Goal: Transaction & Acquisition: Purchase product/service

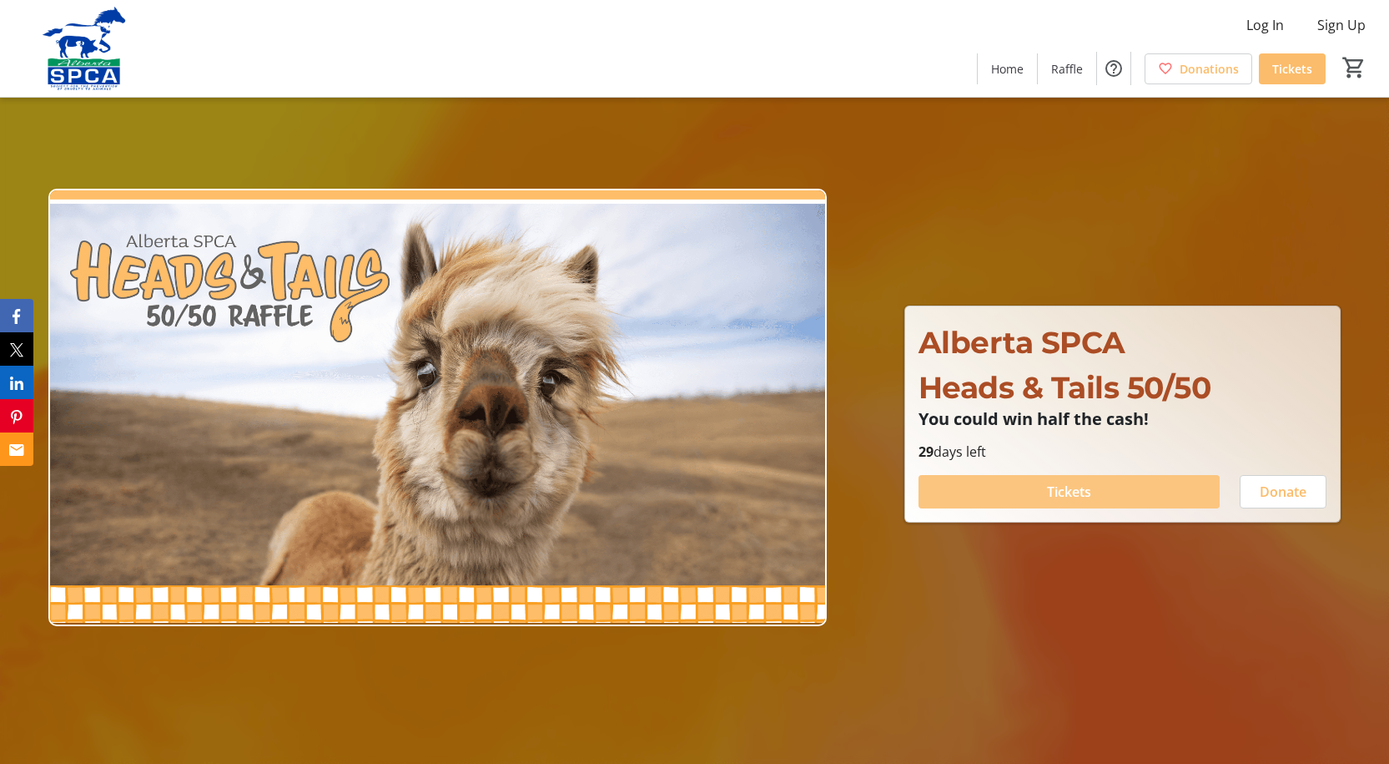
click at [1113, 489] on span at bounding box center [1069, 491] width 301 height 40
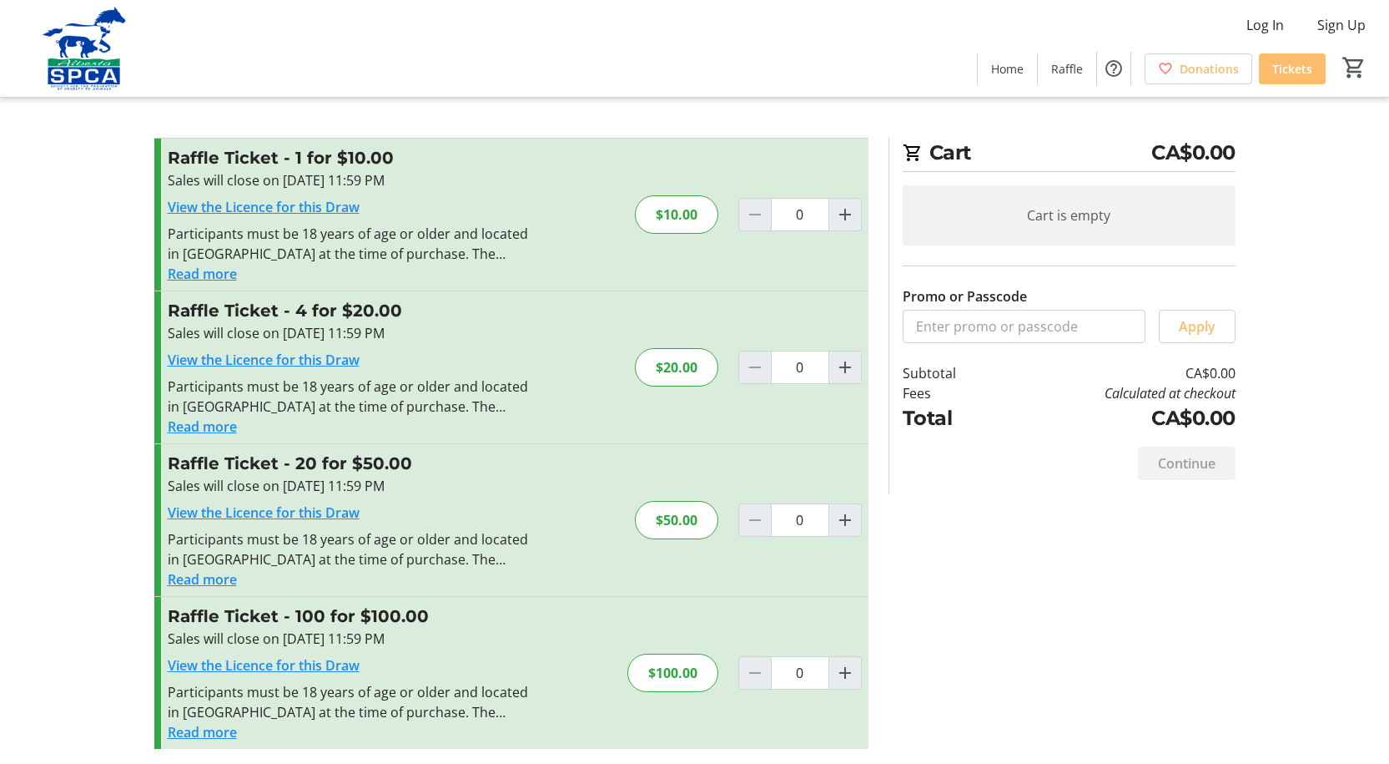
scroll to position [5, 0]
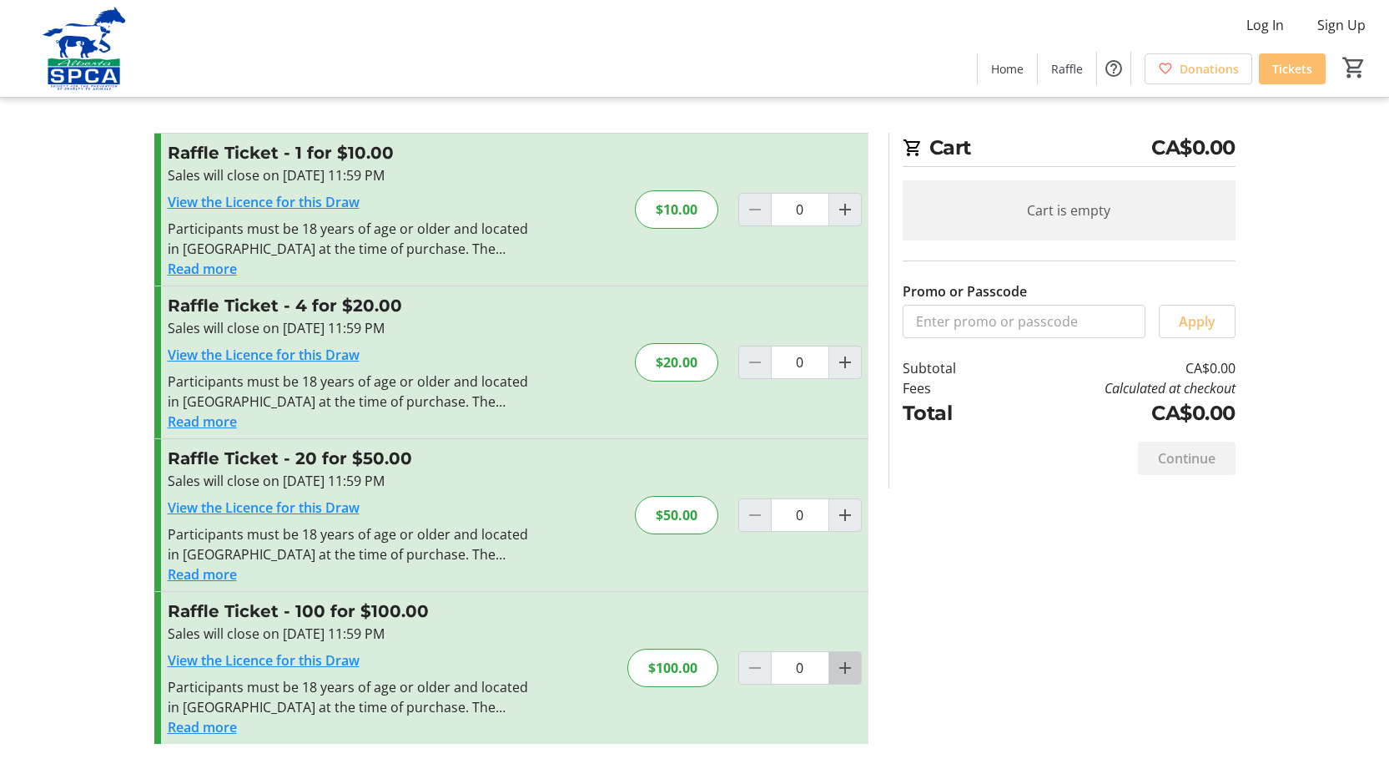
click at [850, 667] on mat-icon "Increment by one" at bounding box center [845, 668] width 20 height 20
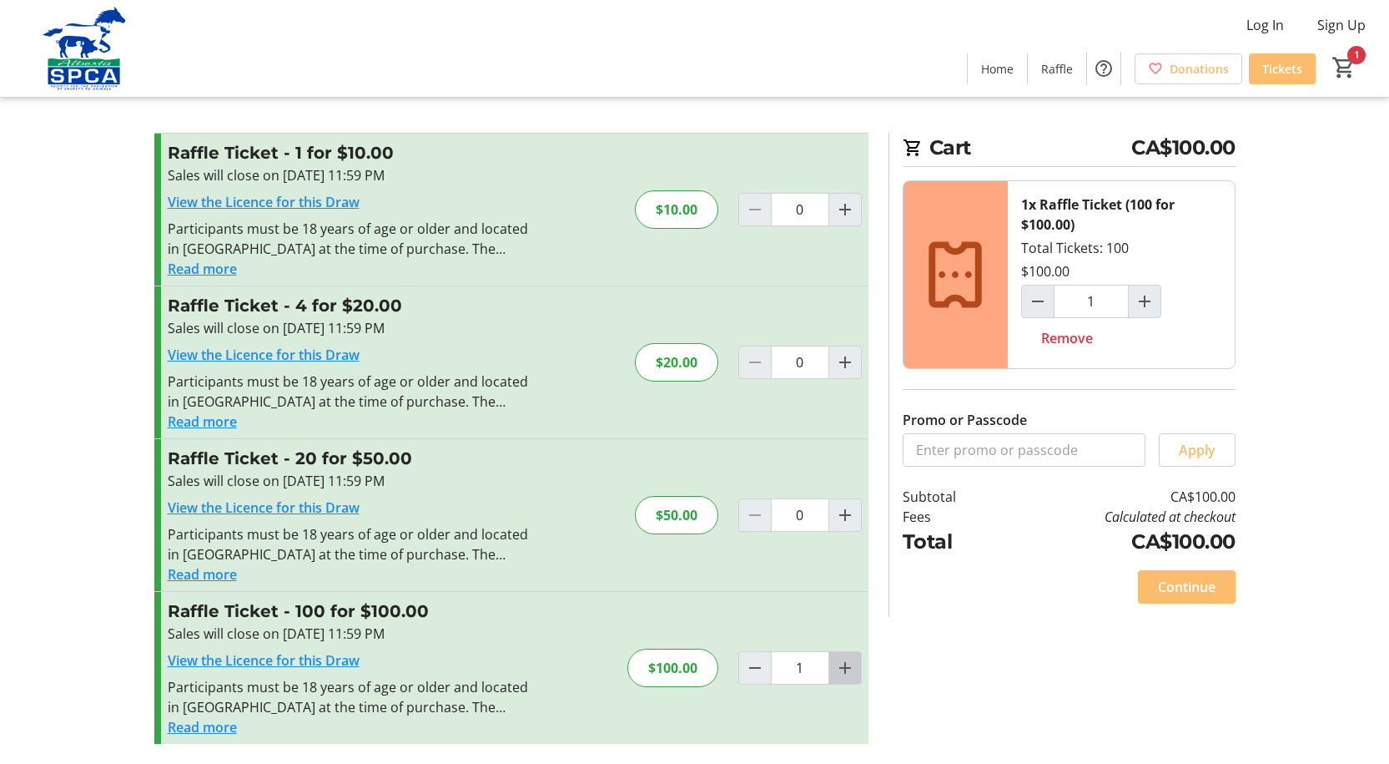
click at [847, 667] on mat-icon "Increment by one" at bounding box center [845, 668] width 20 height 20
type input "2"
click at [1177, 589] on span "Continue" at bounding box center [1187, 587] width 58 height 20
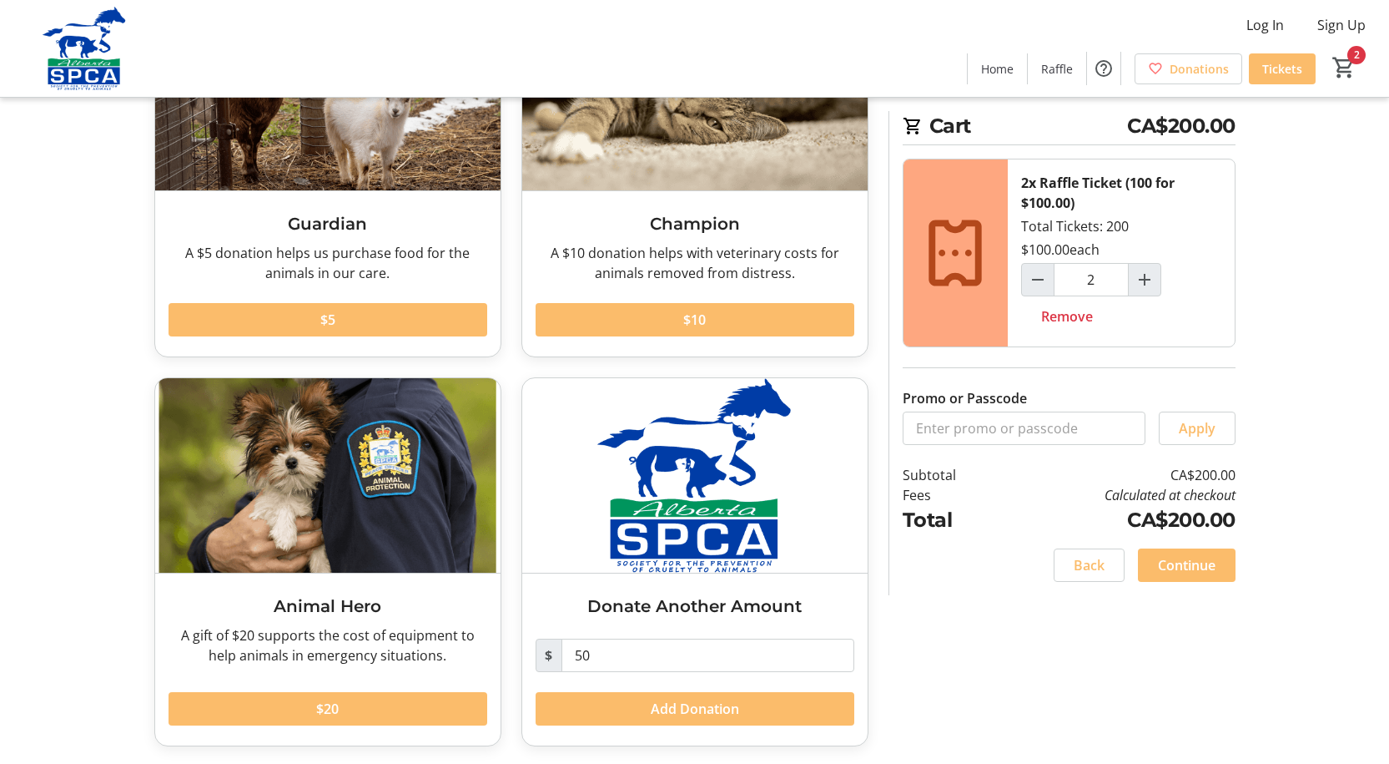
scroll to position [195, 0]
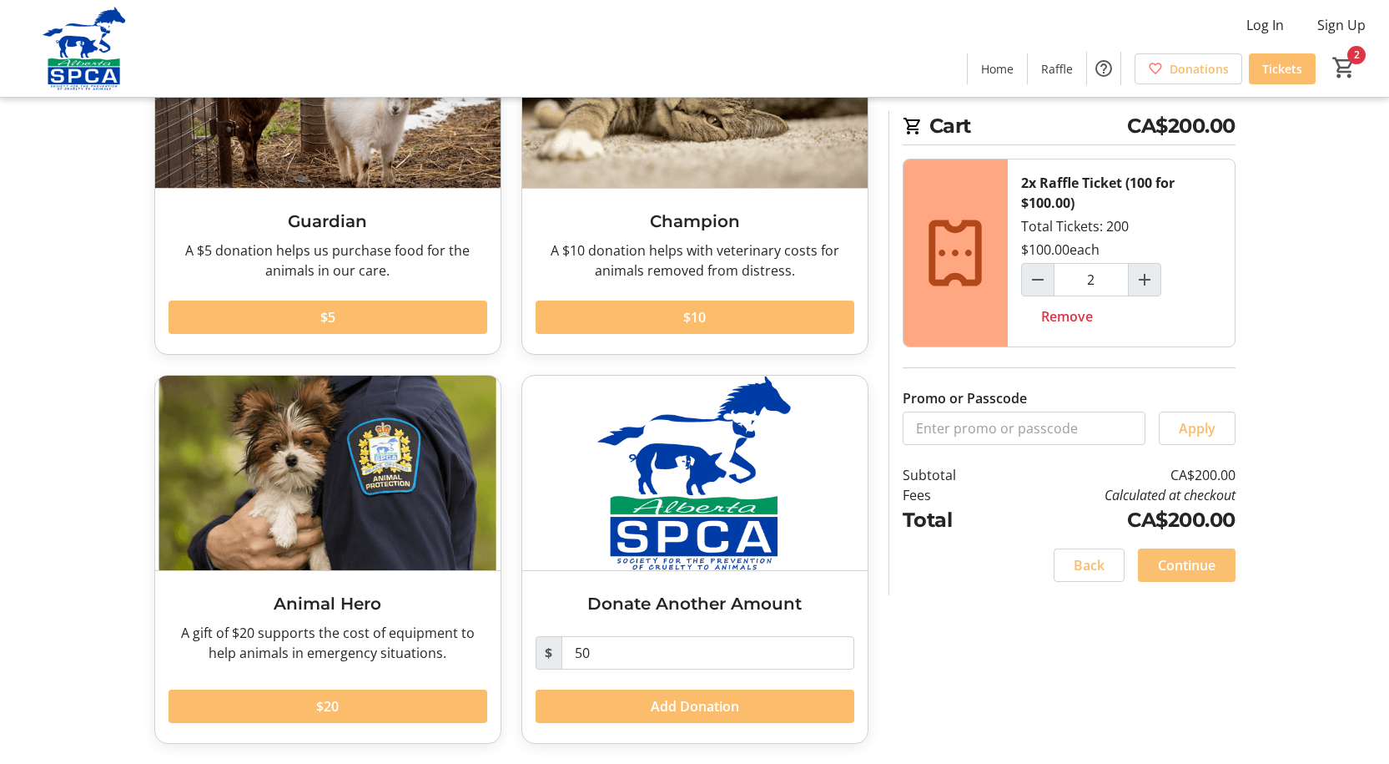
click at [1175, 567] on span "Continue" at bounding box center [1187, 565] width 58 height 20
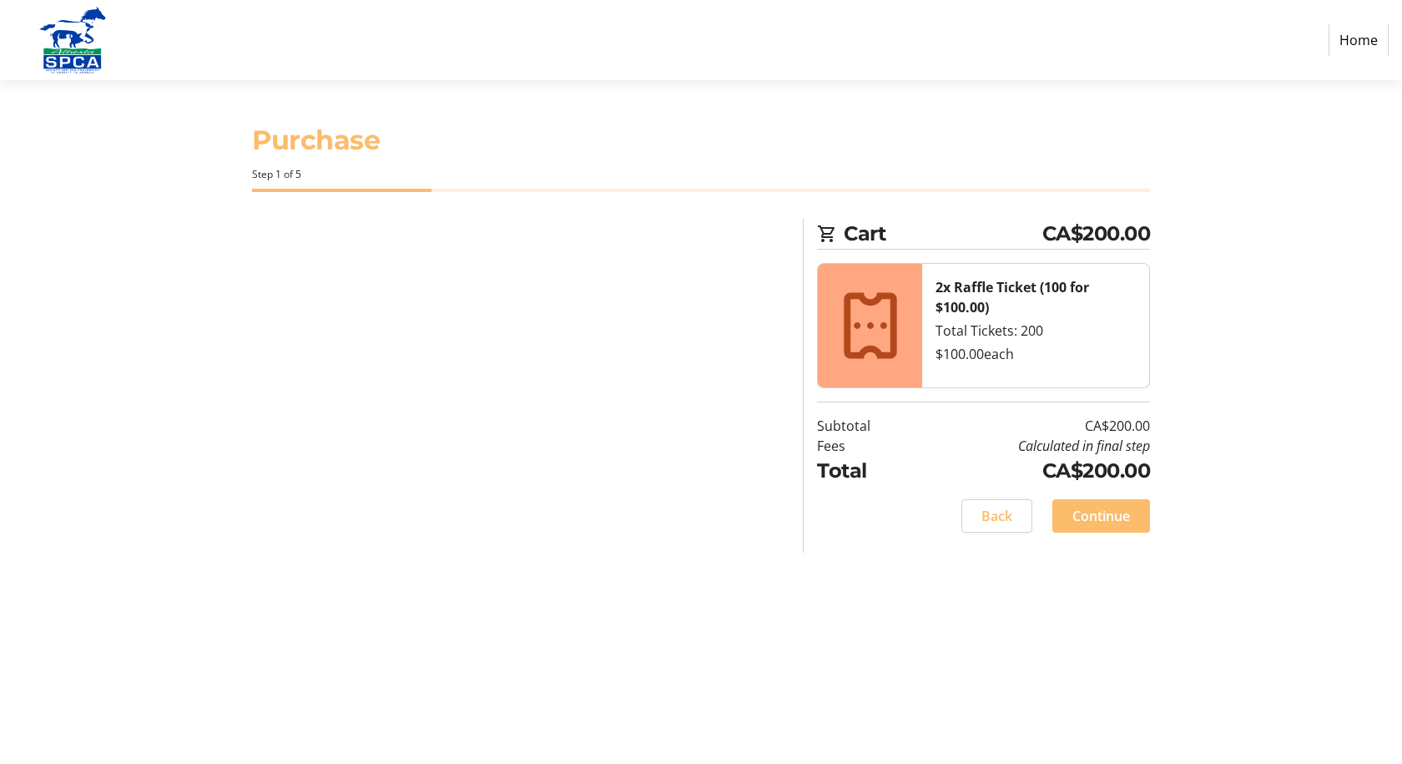
select select "CA"
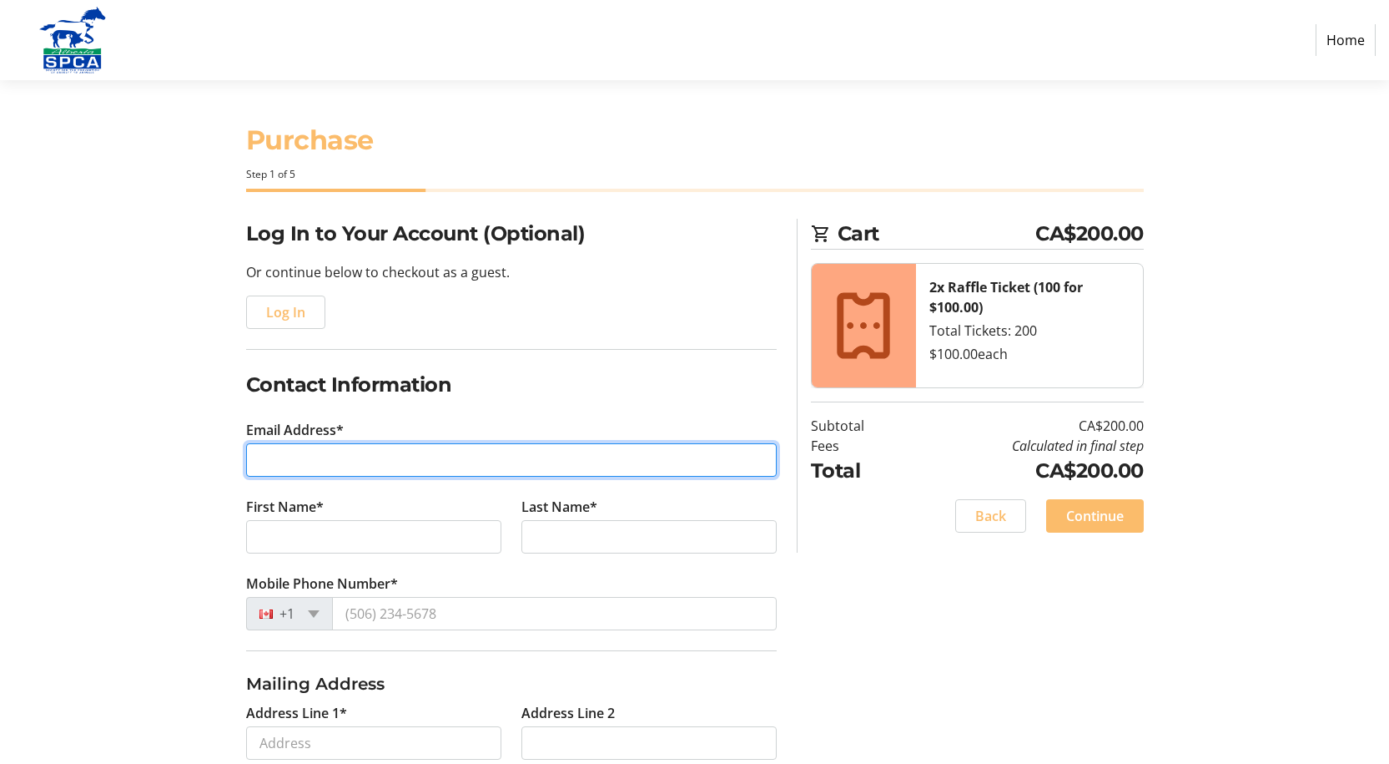
click at [271, 464] on input "Email Address*" at bounding box center [511, 459] width 531 height 33
click at [333, 466] on input "[EMAIL_ADDRESS][DOMAIN_NAME]" at bounding box center [511, 459] width 531 height 33
type input "[EMAIL_ADDRESS][DOMAIN_NAME]"
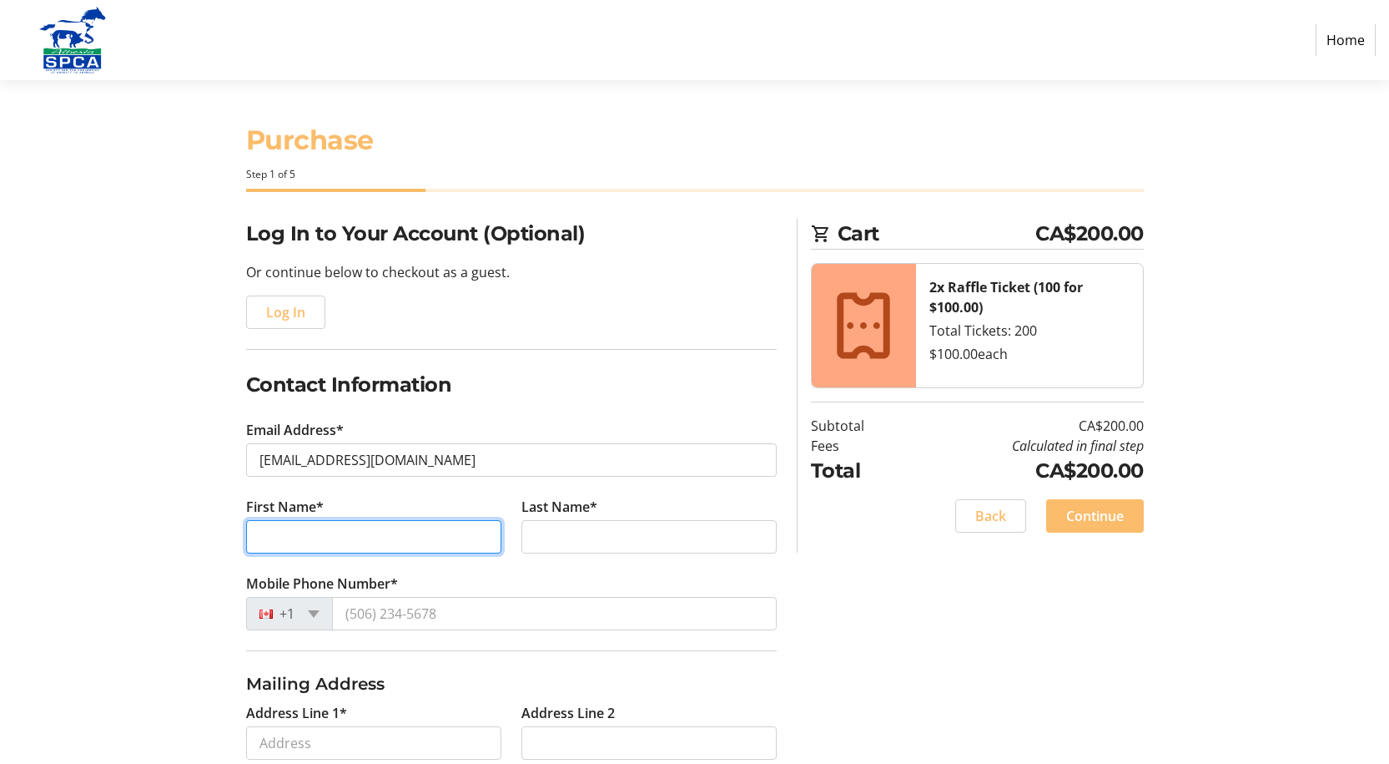
click at [262, 535] on input "First Name*" at bounding box center [373, 536] width 255 height 33
type input "[PERSON_NAME]"
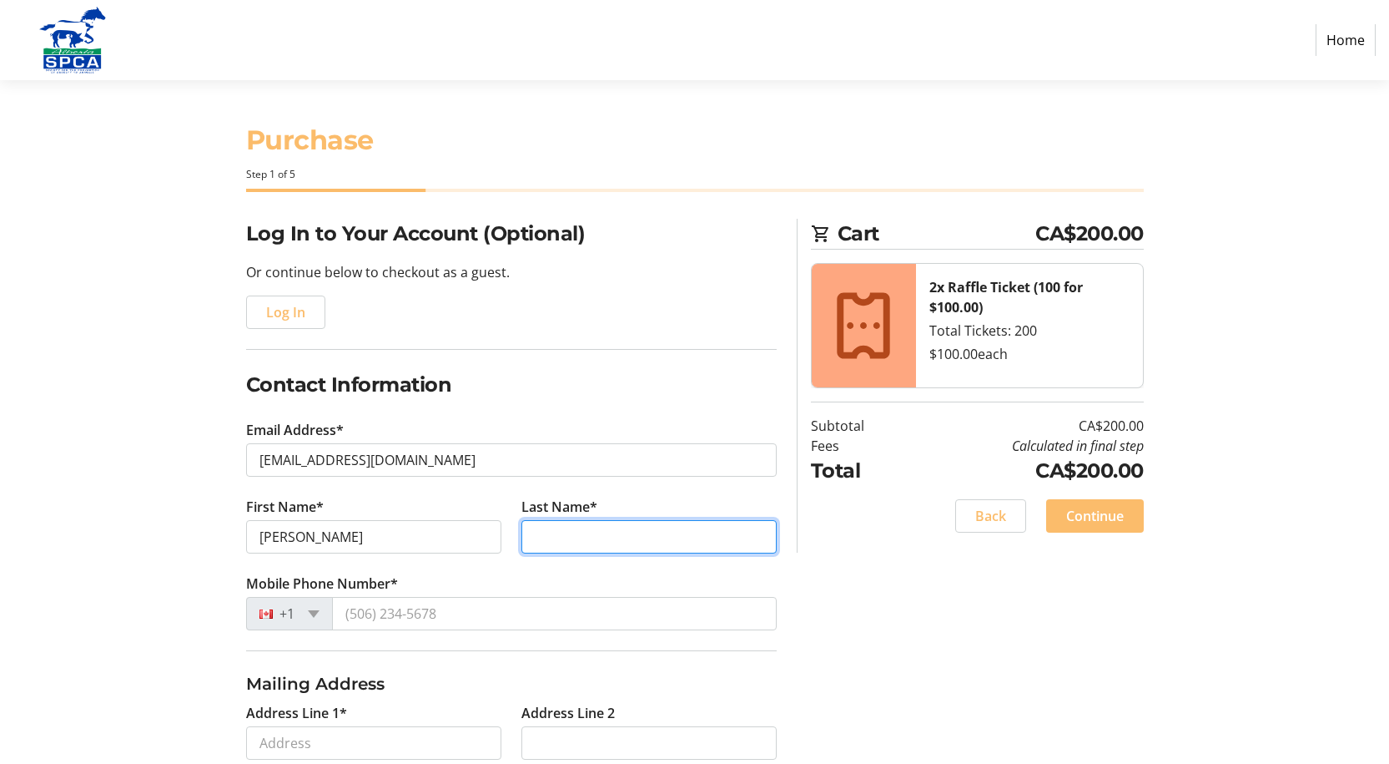
click at [541, 538] on input "Last Name*" at bounding box center [649, 536] width 255 height 33
type input "Read"
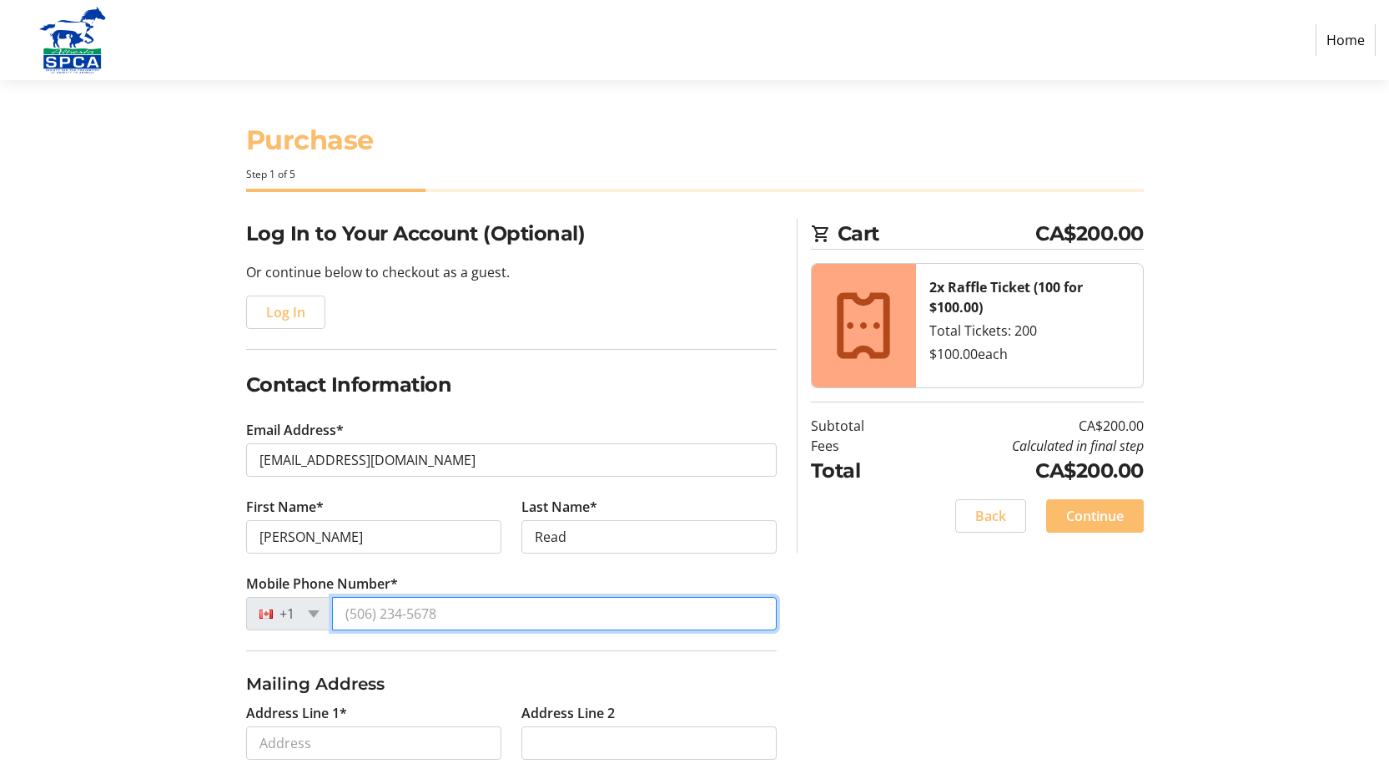
click at [345, 613] on input "Mobile Phone Number*" at bounding box center [554, 613] width 445 height 33
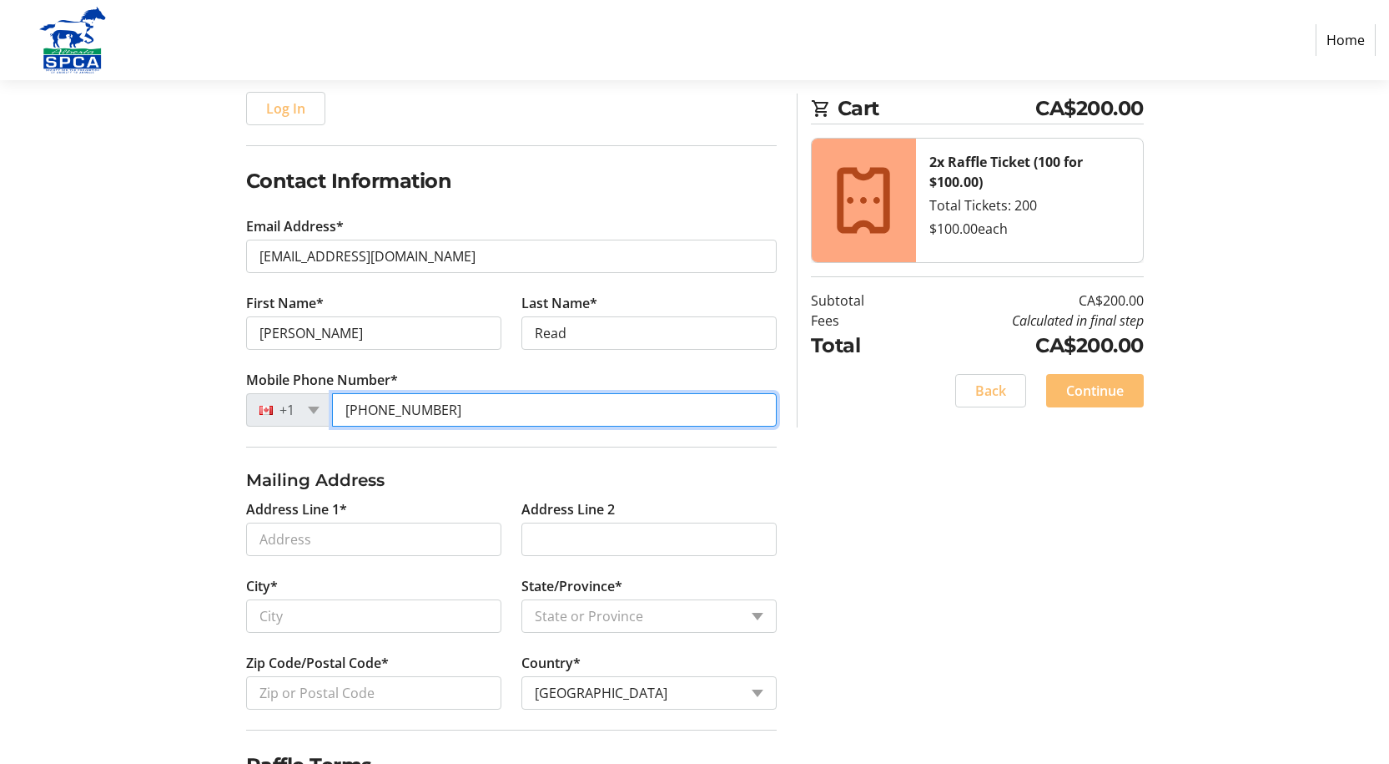
scroll to position [204, 0]
type input "[PHONE_NUMBER]"
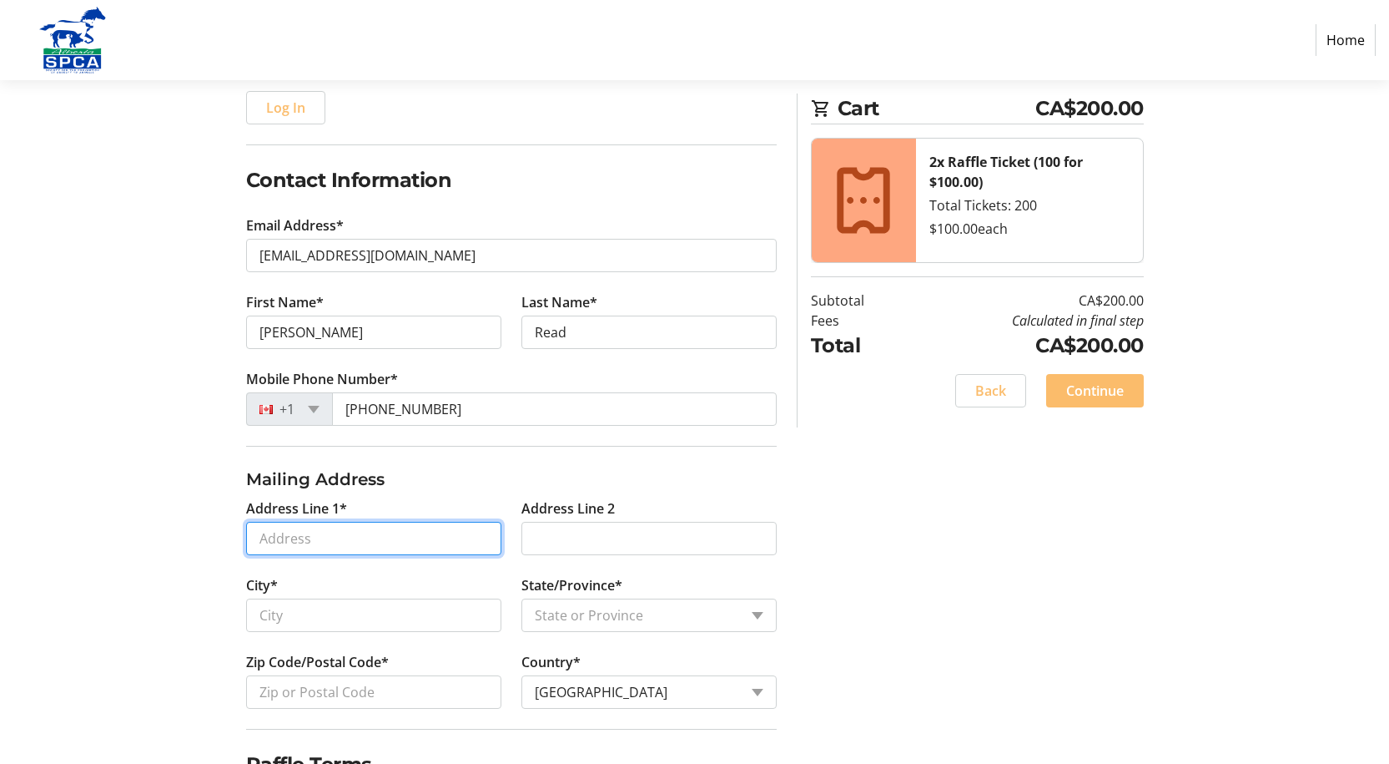
click at [263, 538] on input "Address Line 1*" at bounding box center [373, 538] width 255 height 33
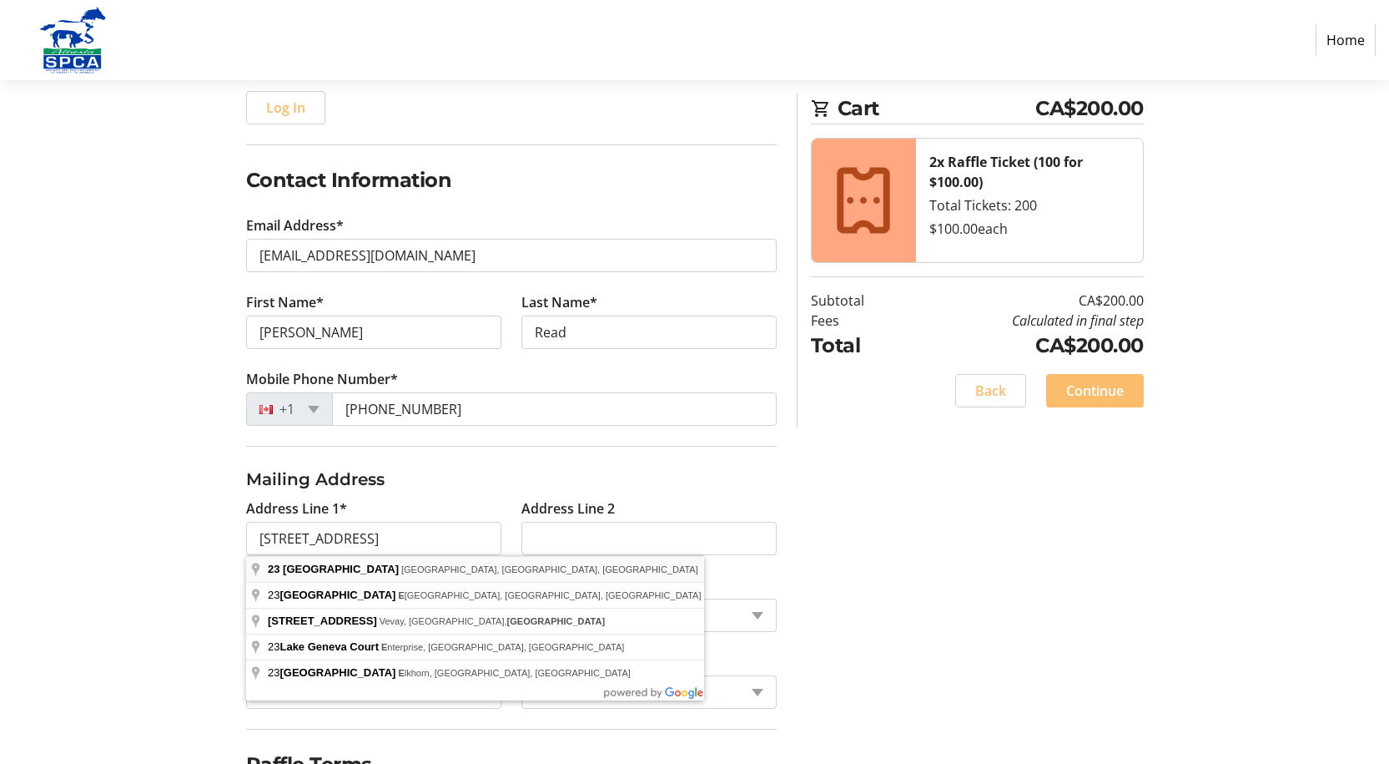
type input "[STREET_ADDRESS]"
type input "[GEOGRAPHIC_DATA]"
select select "AB"
type input "T2J 2S3"
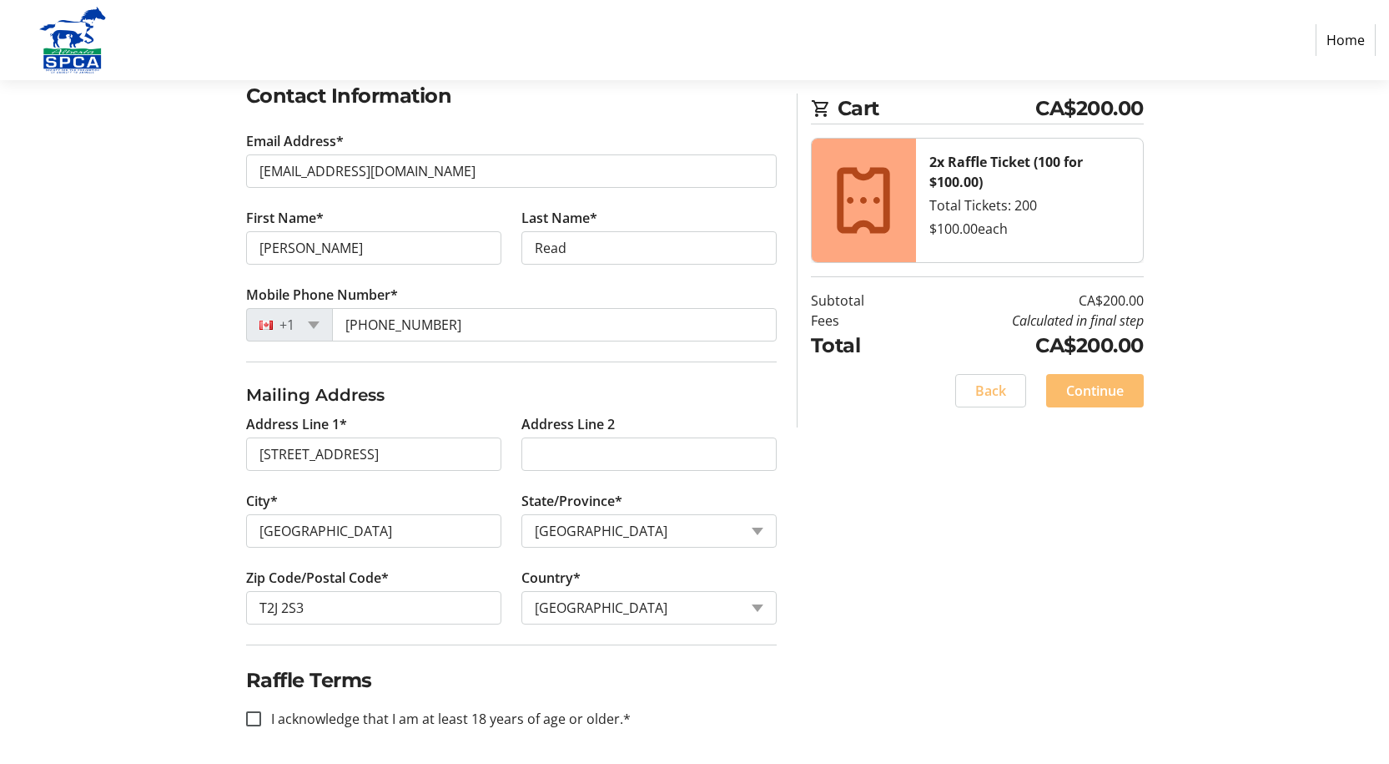
scroll to position [294, 0]
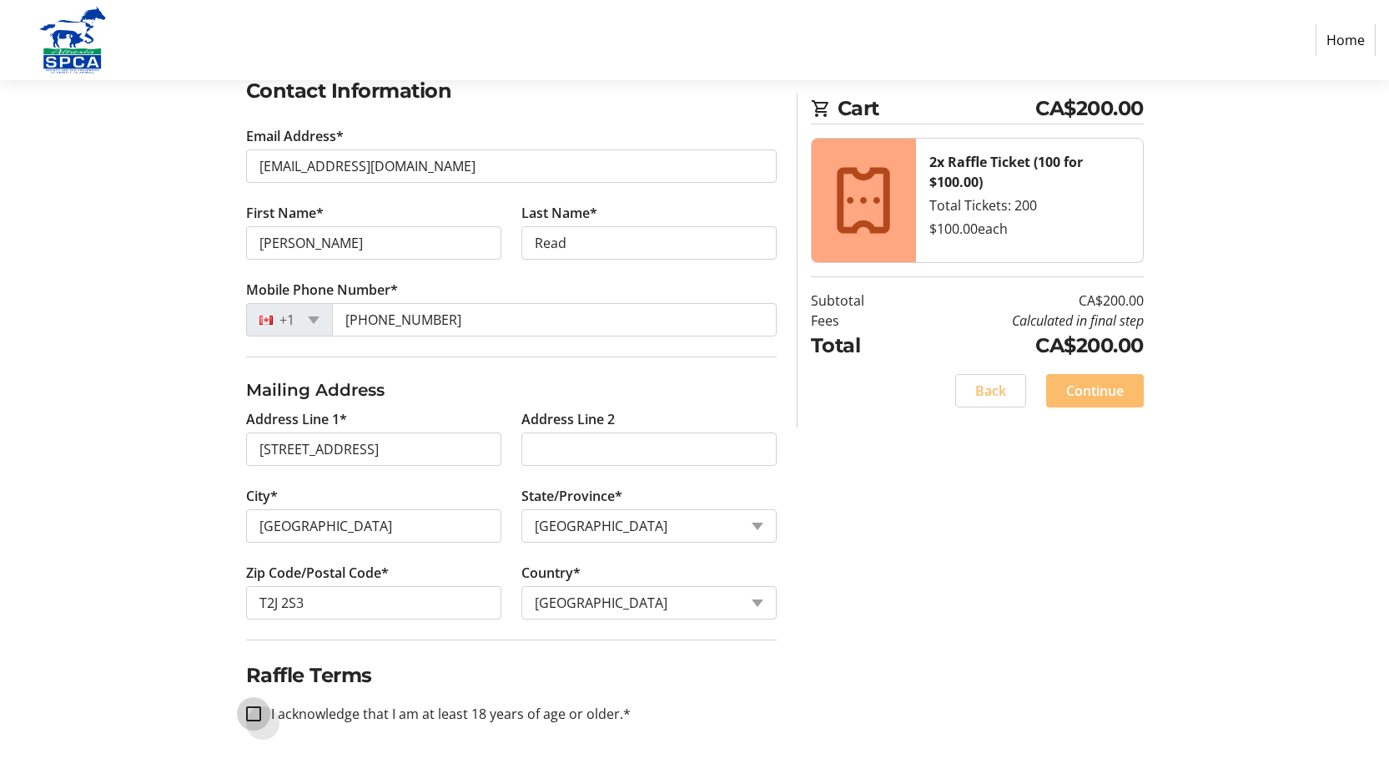
click at [256, 714] on input "I acknowledge that I am at least 18 years of age or older.*" at bounding box center [253, 713] width 15 height 15
checkbox input "true"
click at [1104, 397] on span "Continue" at bounding box center [1095, 391] width 58 height 20
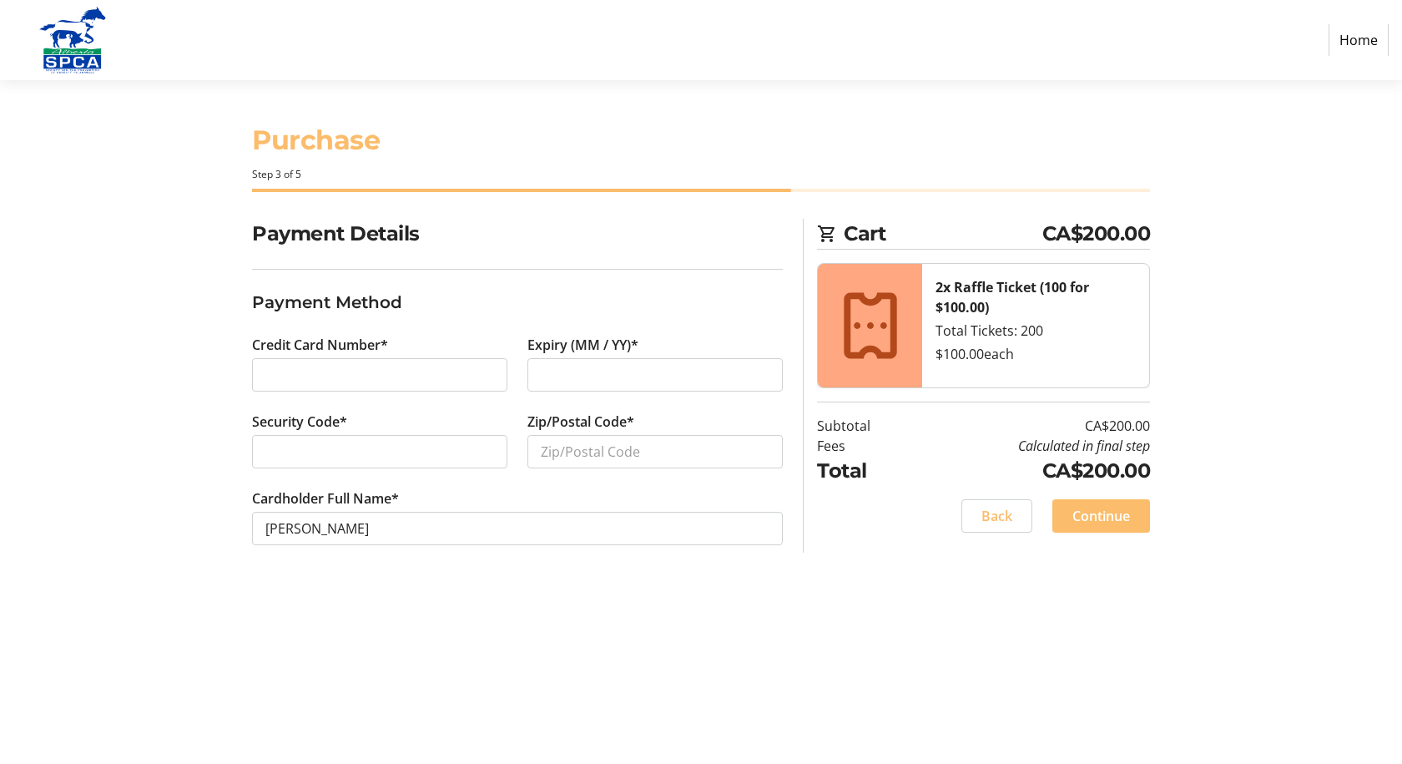
drag, startPoint x: 532, startPoint y: 369, endPoint x: 534, endPoint y: 378, distance: 9.3
click at [532, 371] on div at bounding box center [654, 374] width 255 height 33
click at [268, 440] on div at bounding box center [379, 451] width 255 height 33
click at [536, 441] on input "Zip/Postal Code*" at bounding box center [654, 451] width 255 height 33
click at [542, 451] on input "2j2S3" at bounding box center [654, 451] width 255 height 33
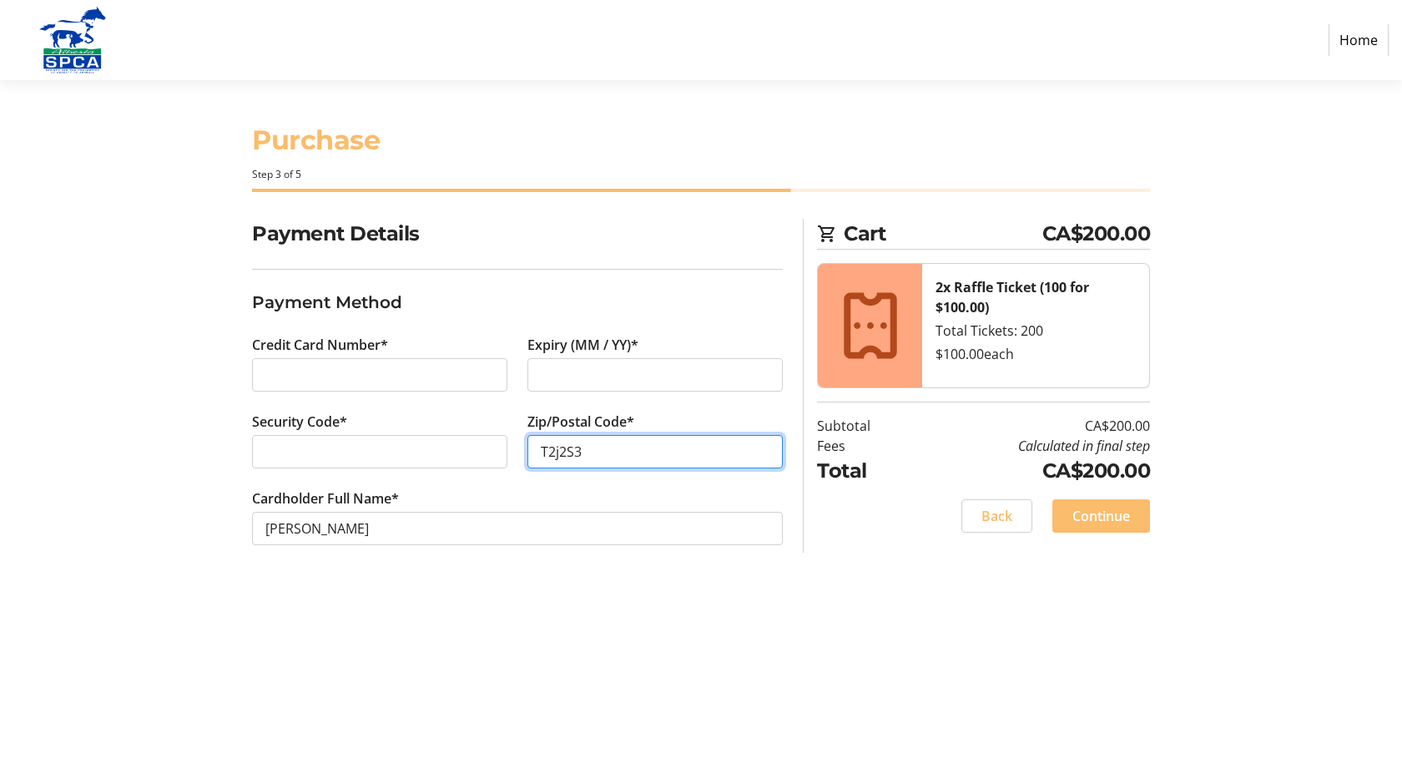
click at [560, 451] on input "T2j2S3" at bounding box center [654, 451] width 255 height 33
click at [553, 449] on input "T2j 2S3" at bounding box center [654, 451] width 255 height 33
type input "T2J 2S3"
click at [1081, 516] on span "Continue" at bounding box center [1101, 516] width 58 height 20
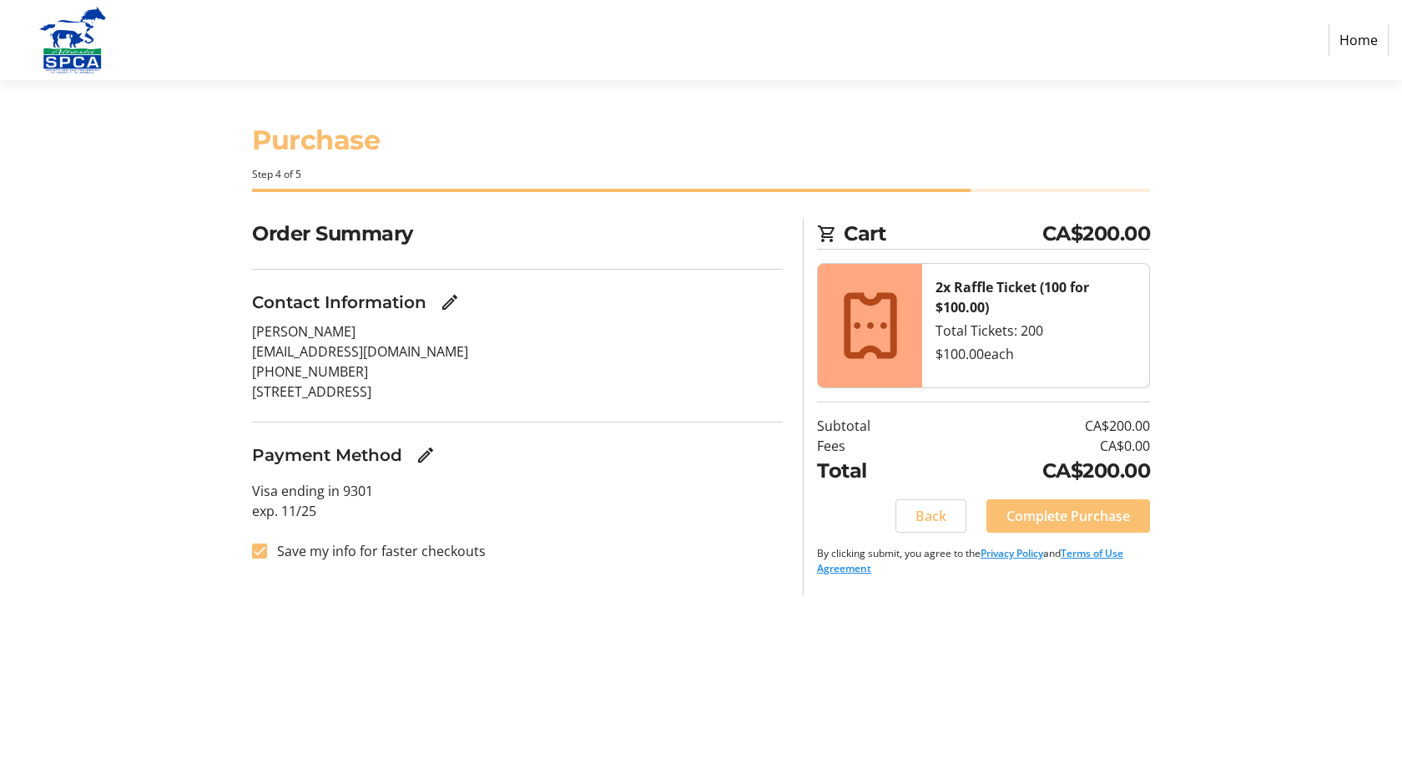
click at [1071, 517] on span "Complete Purchase" at bounding box center [1068, 516] width 124 height 20
